Goal: Navigation & Orientation: Find specific page/section

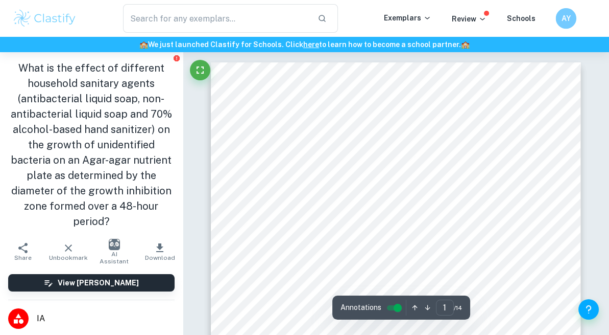
click at [565, 16] on h6 "AY" at bounding box center [566, 18] width 12 height 11
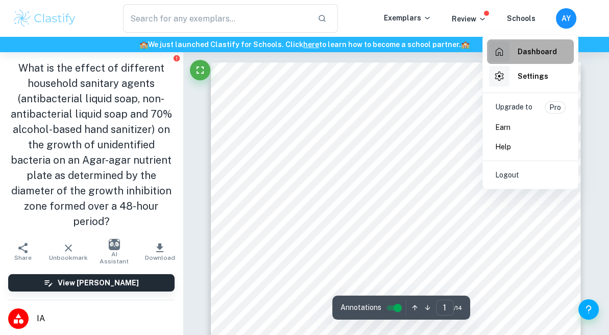
click at [538, 48] on h6 "Dashboard" at bounding box center [537, 51] width 39 height 11
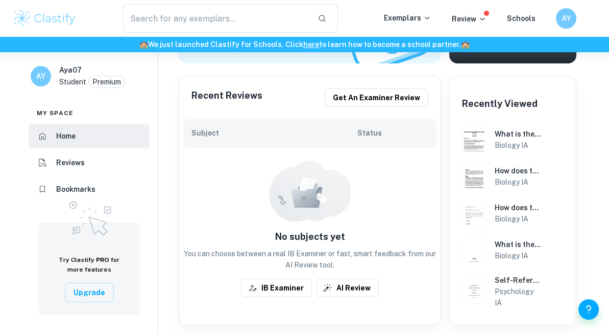
scroll to position [239, 0]
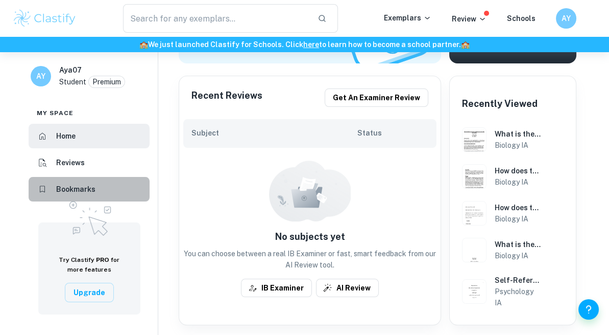
click at [115, 184] on li "Bookmarks" at bounding box center [89, 189] width 121 height 25
